Goal: Transaction & Acquisition: Purchase product/service

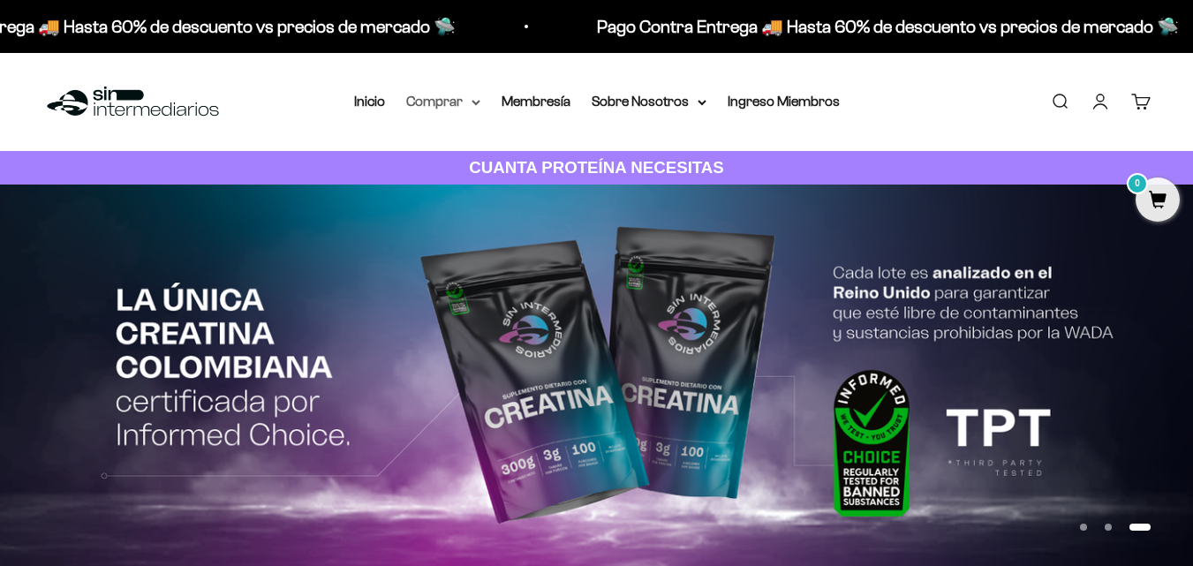
click at [437, 103] on summary "Comprar" at bounding box center [443, 101] width 74 height 23
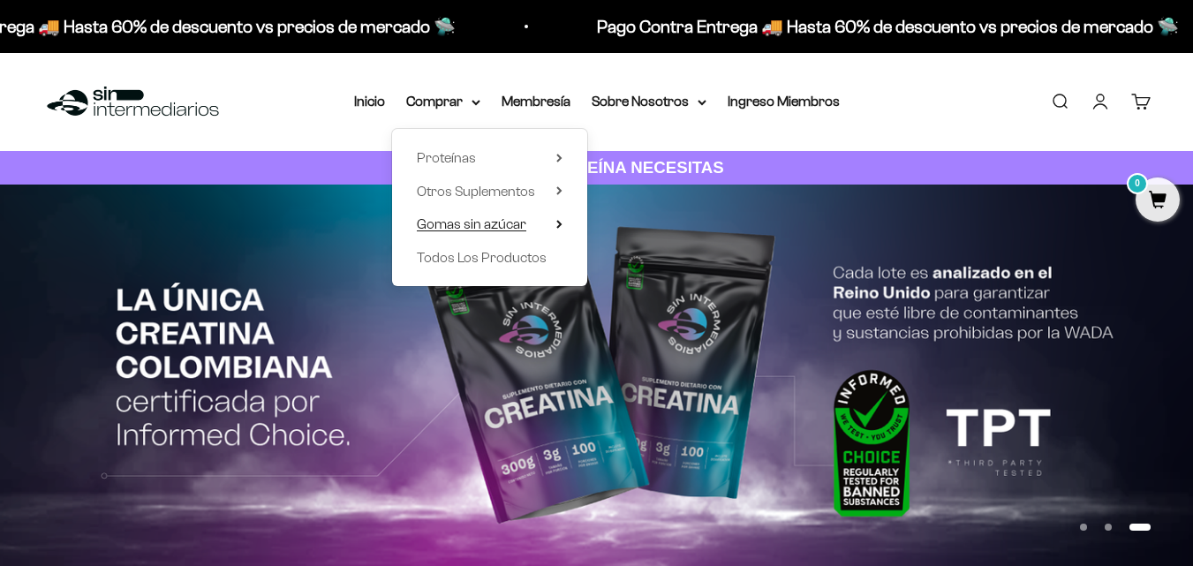
click at [511, 224] on span "Gomas sin azúcar" at bounding box center [471, 223] width 109 height 15
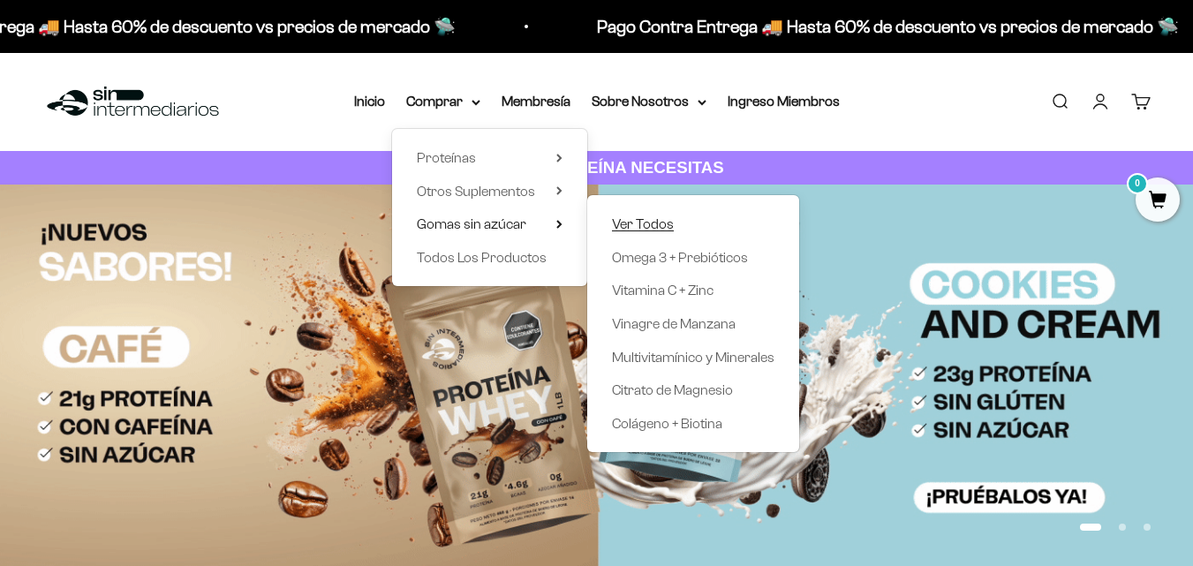
click at [670, 224] on span "Ver Todos" at bounding box center [643, 223] width 62 height 15
